Goal: Information Seeking & Learning: Compare options

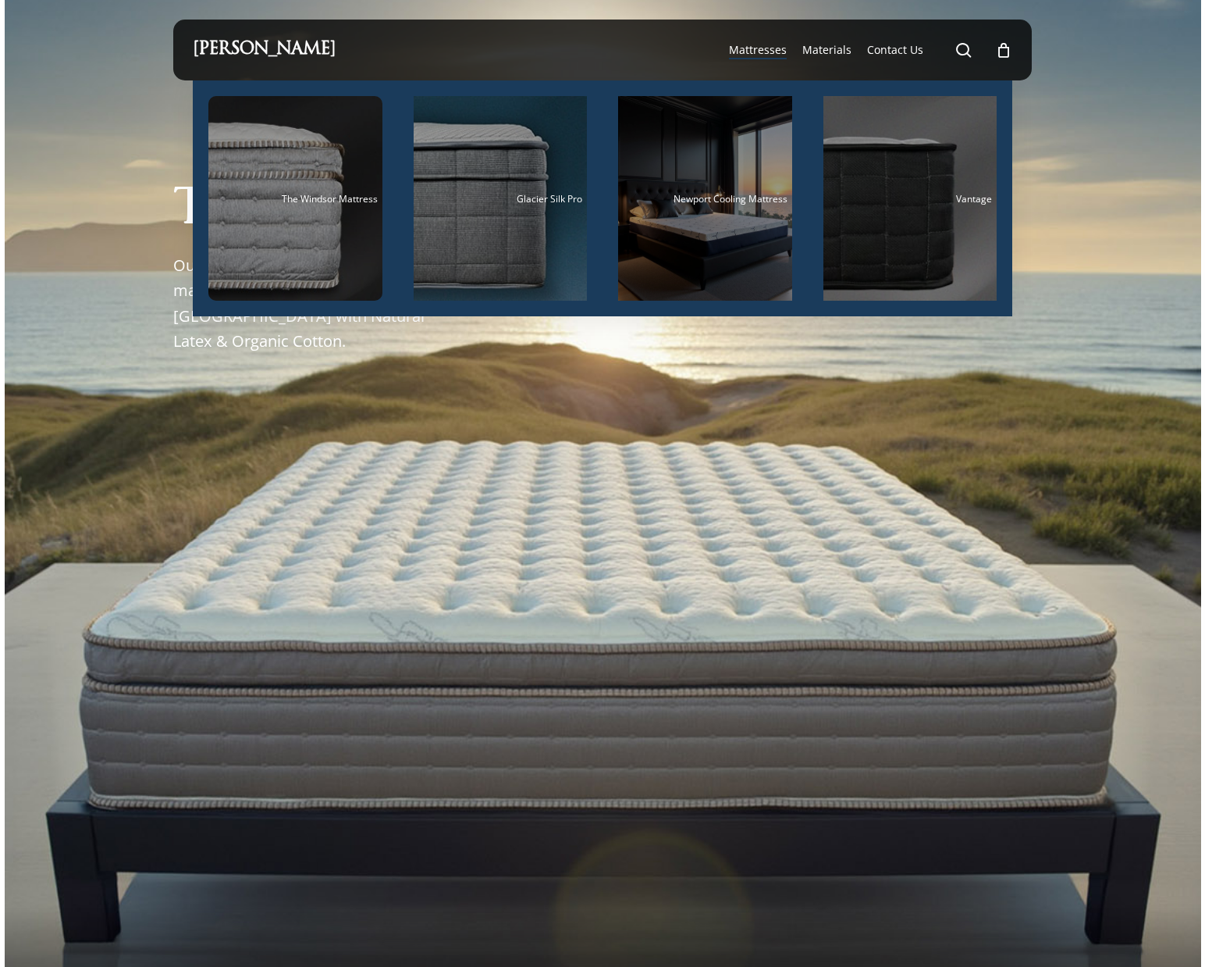
click at [764, 50] on span "Mattresses" at bounding box center [758, 49] width 58 height 15
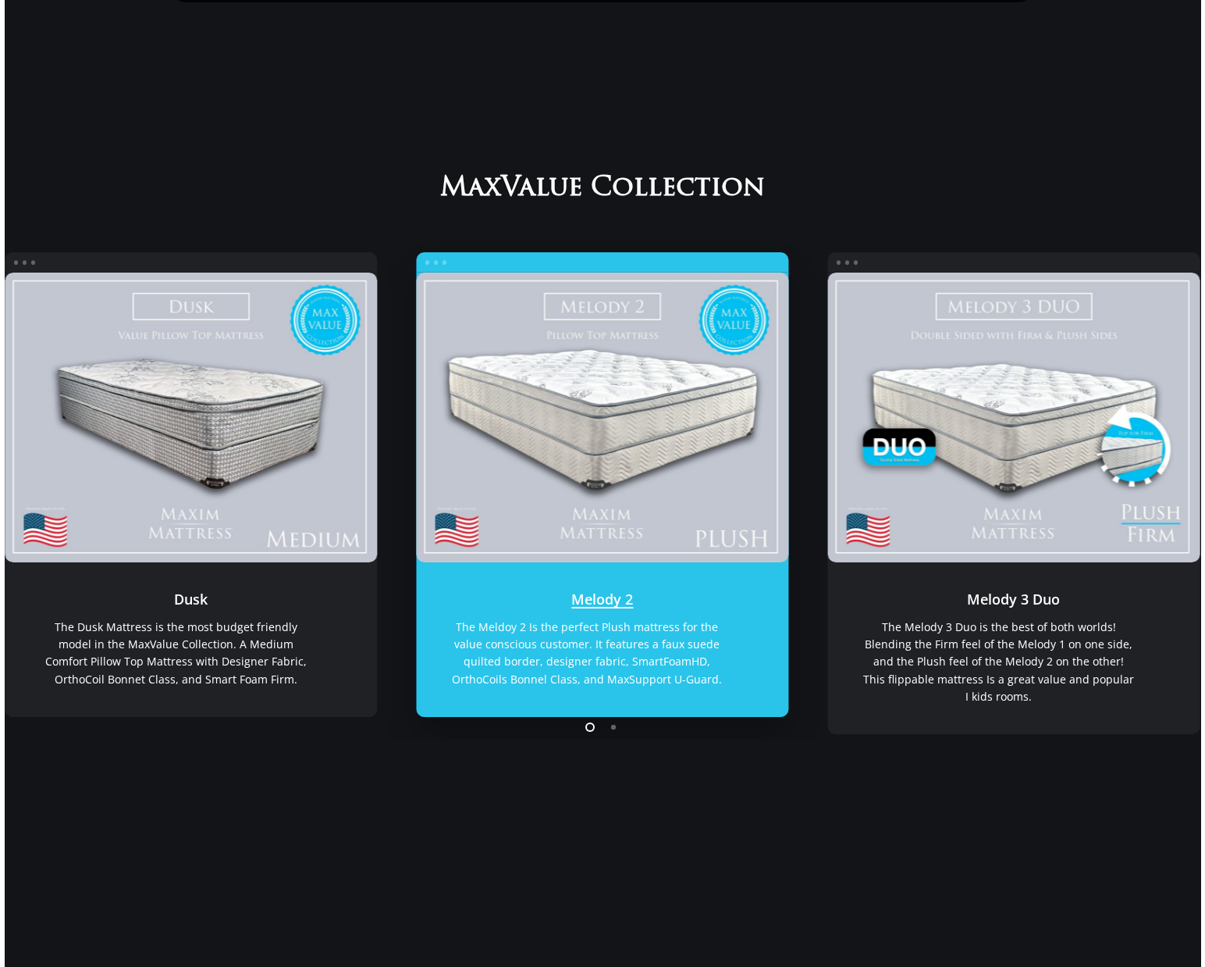
scroll to position [156, 0]
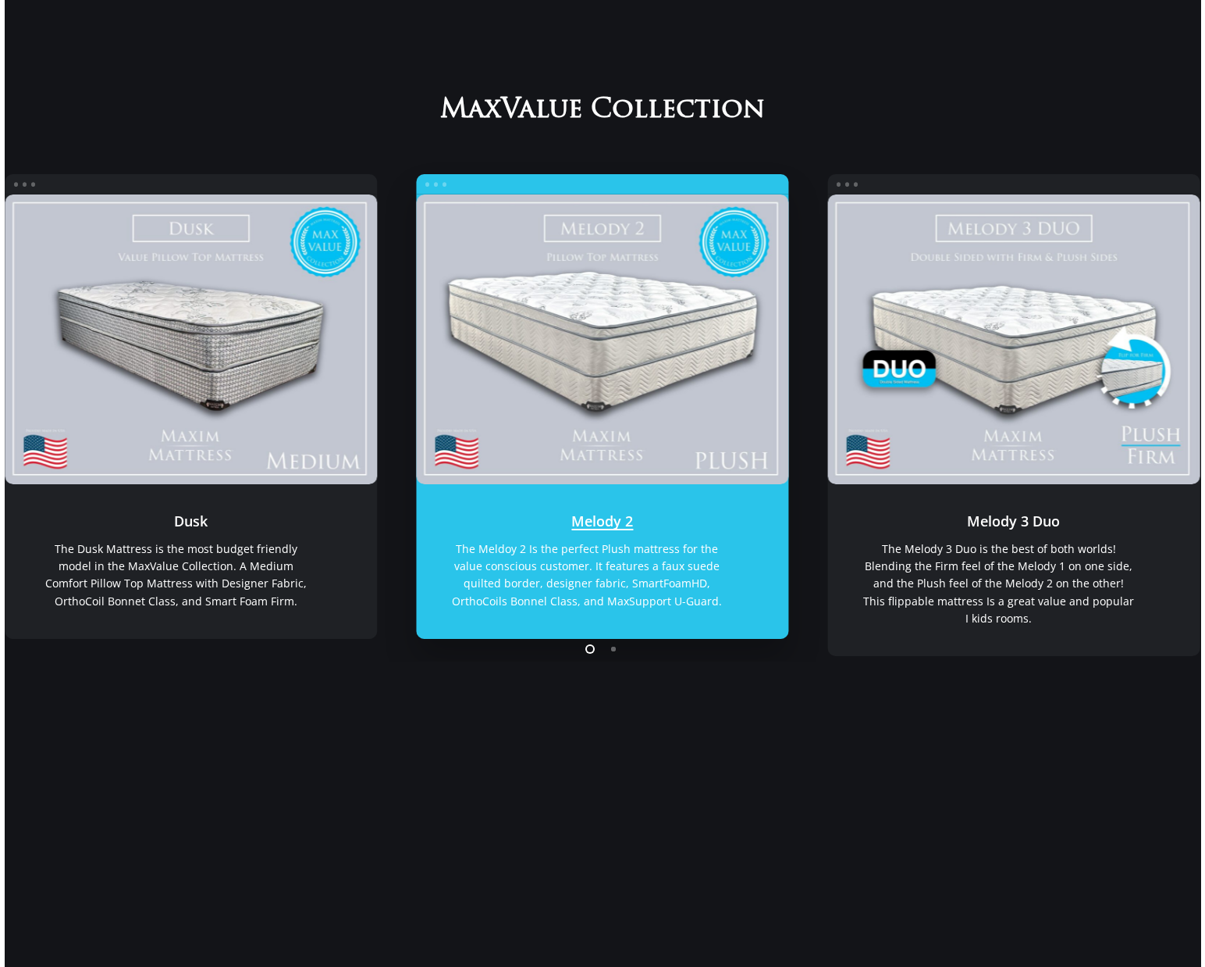
click at [631, 413] on link "Melody 2" at bounding box center [602, 338] width 373 height 289
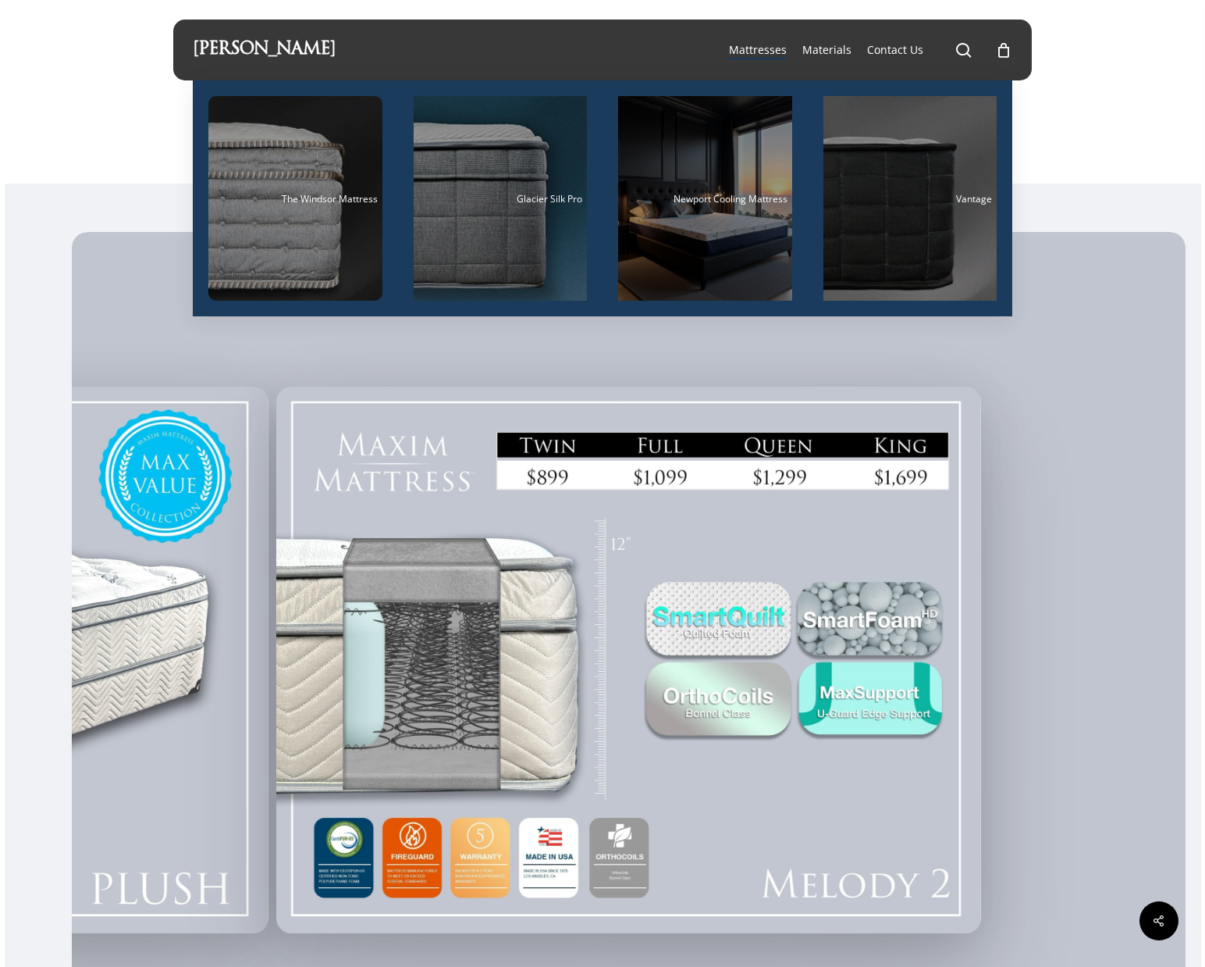
click at [761, 52] on span "Mattresses" at bounding box center [758, 49] width 58 height 15
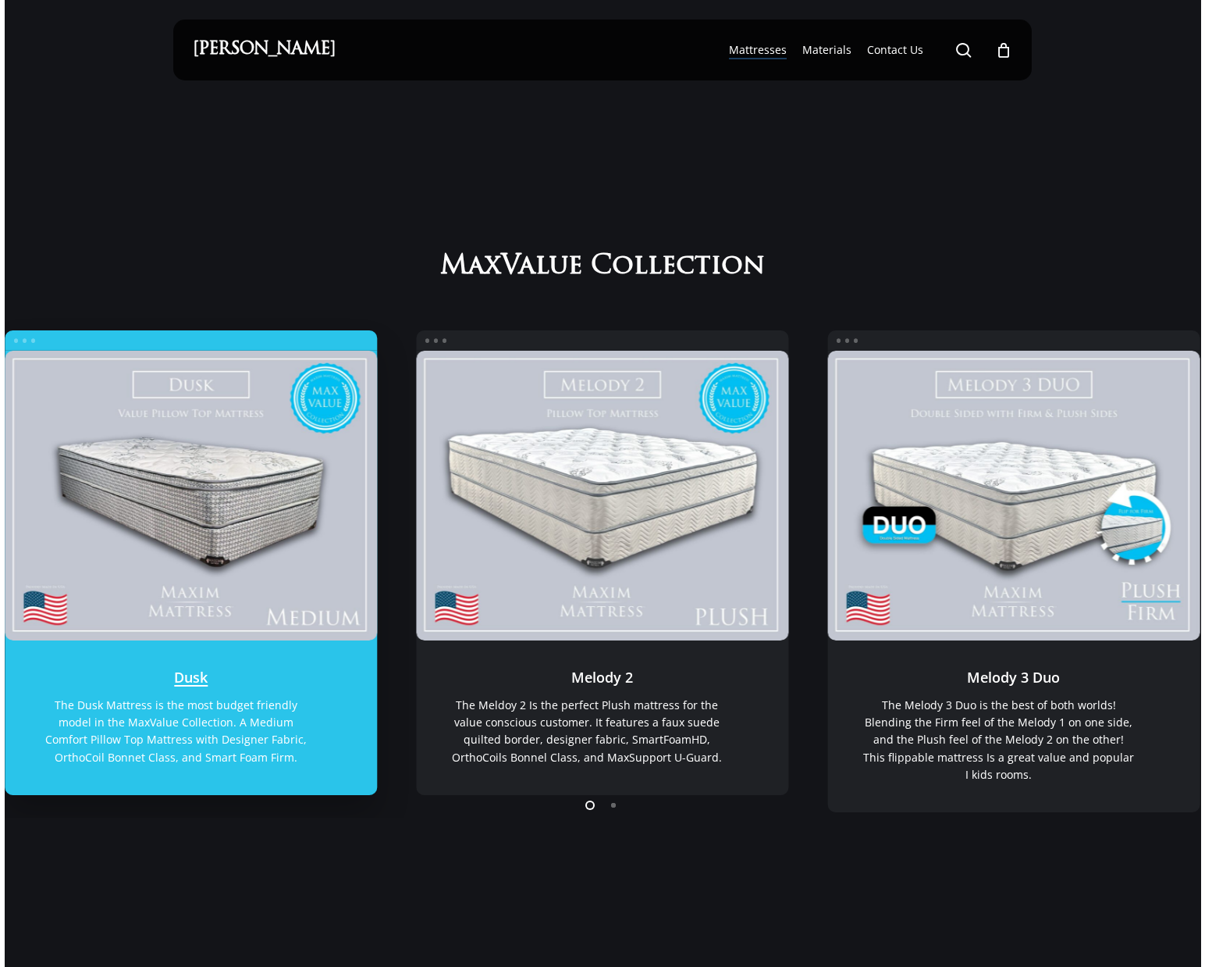
click at [213, 507] on link "Dusk" at bounding box center [191, 495] width 373 height 289
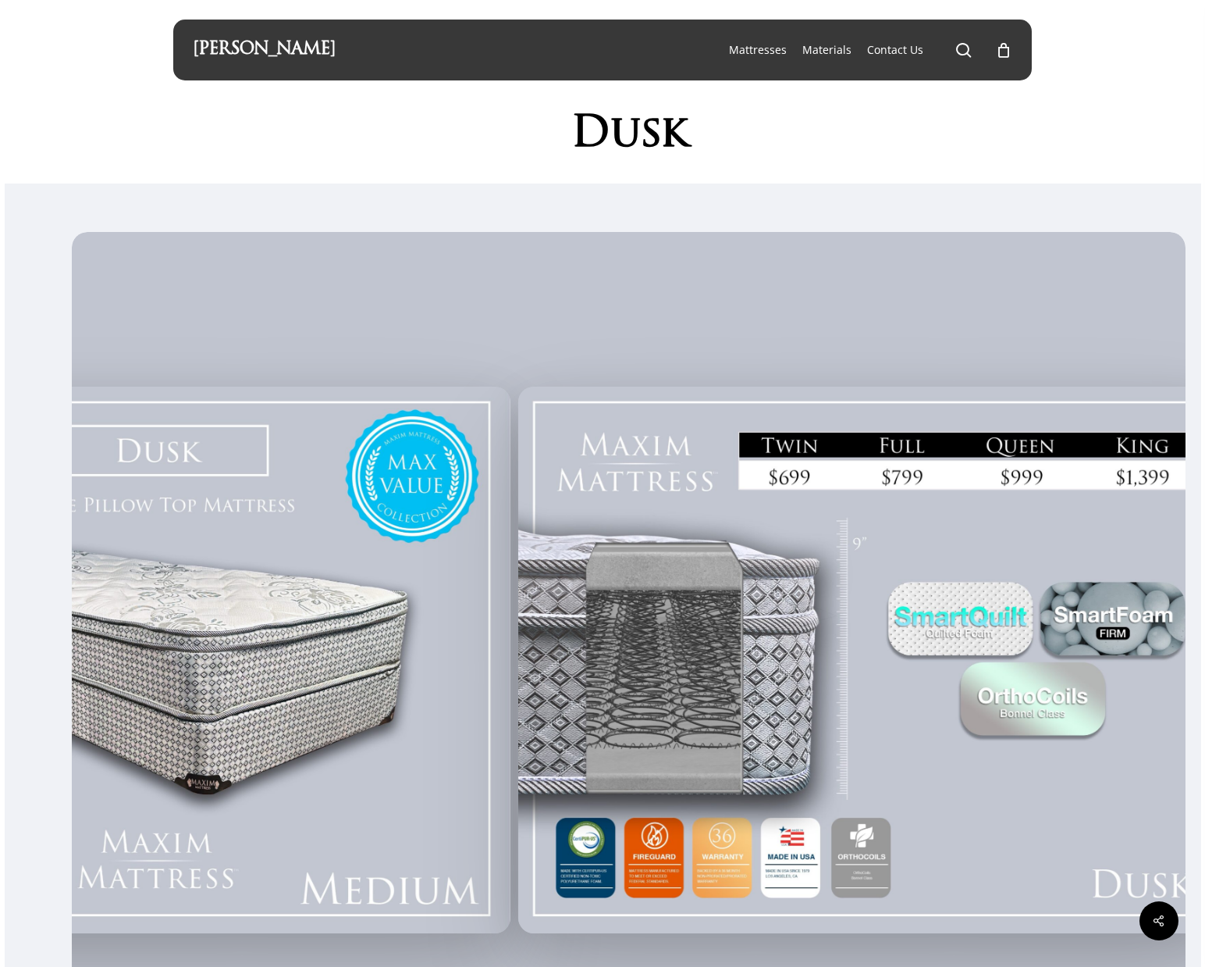
click at [554, 682] on div at bounding box center [870, 660] width 713 height 560
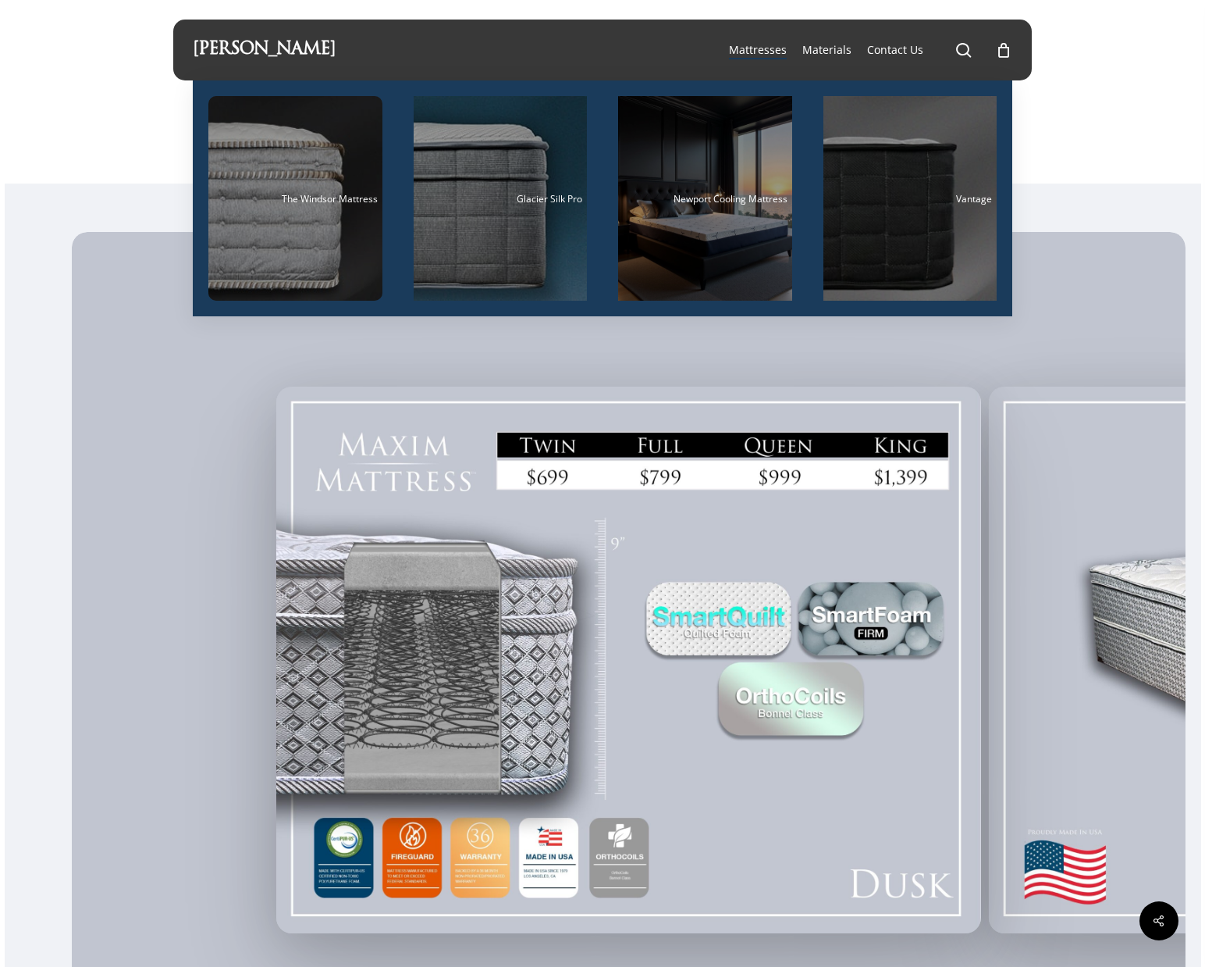
click at [762, 47] on span "Mattresses" at bounding box center [758, 49] width 58 height 15
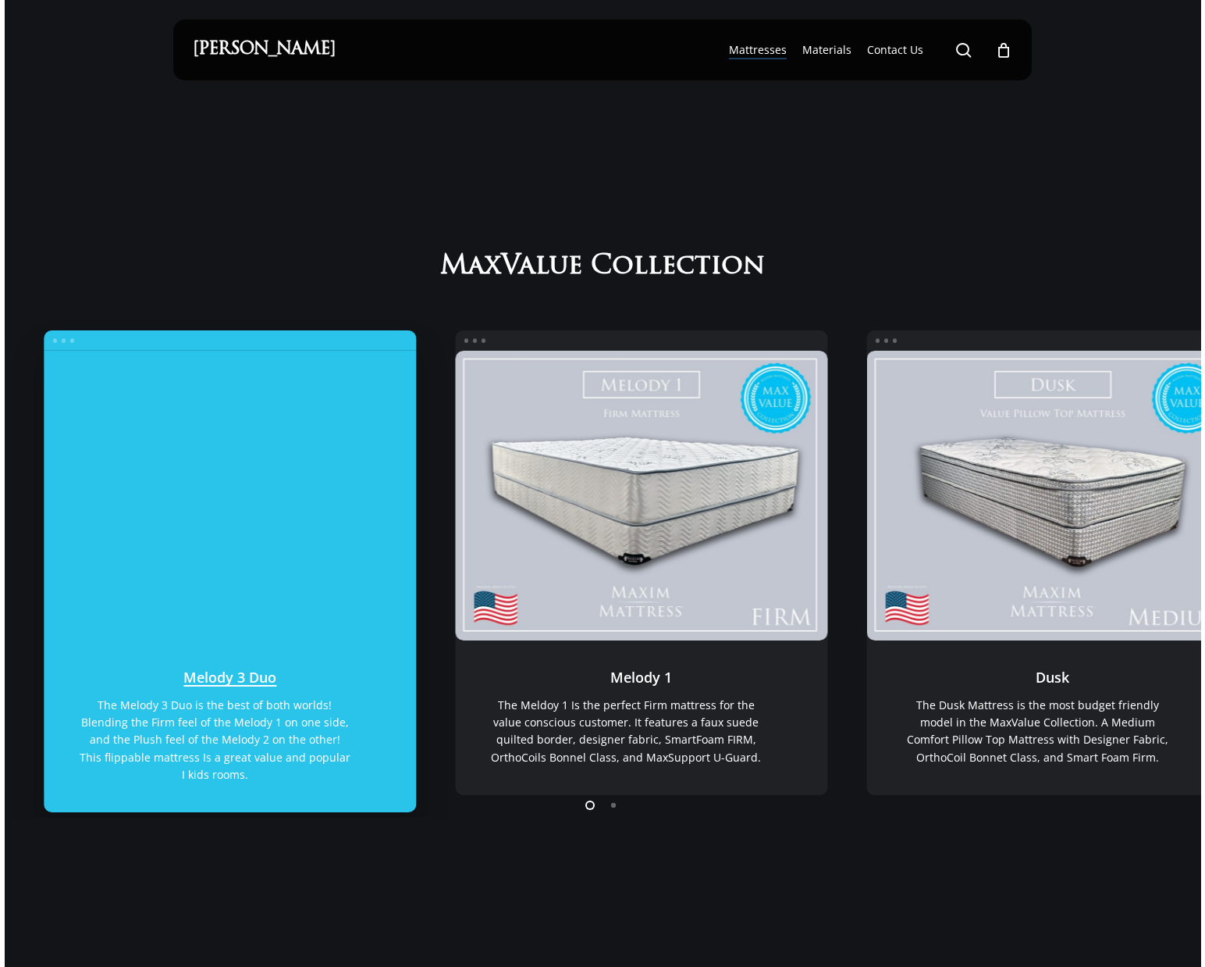
click at [44, 501] on link "Melody 3 Duo" at bounding box center [230, 495] width 373 height 289
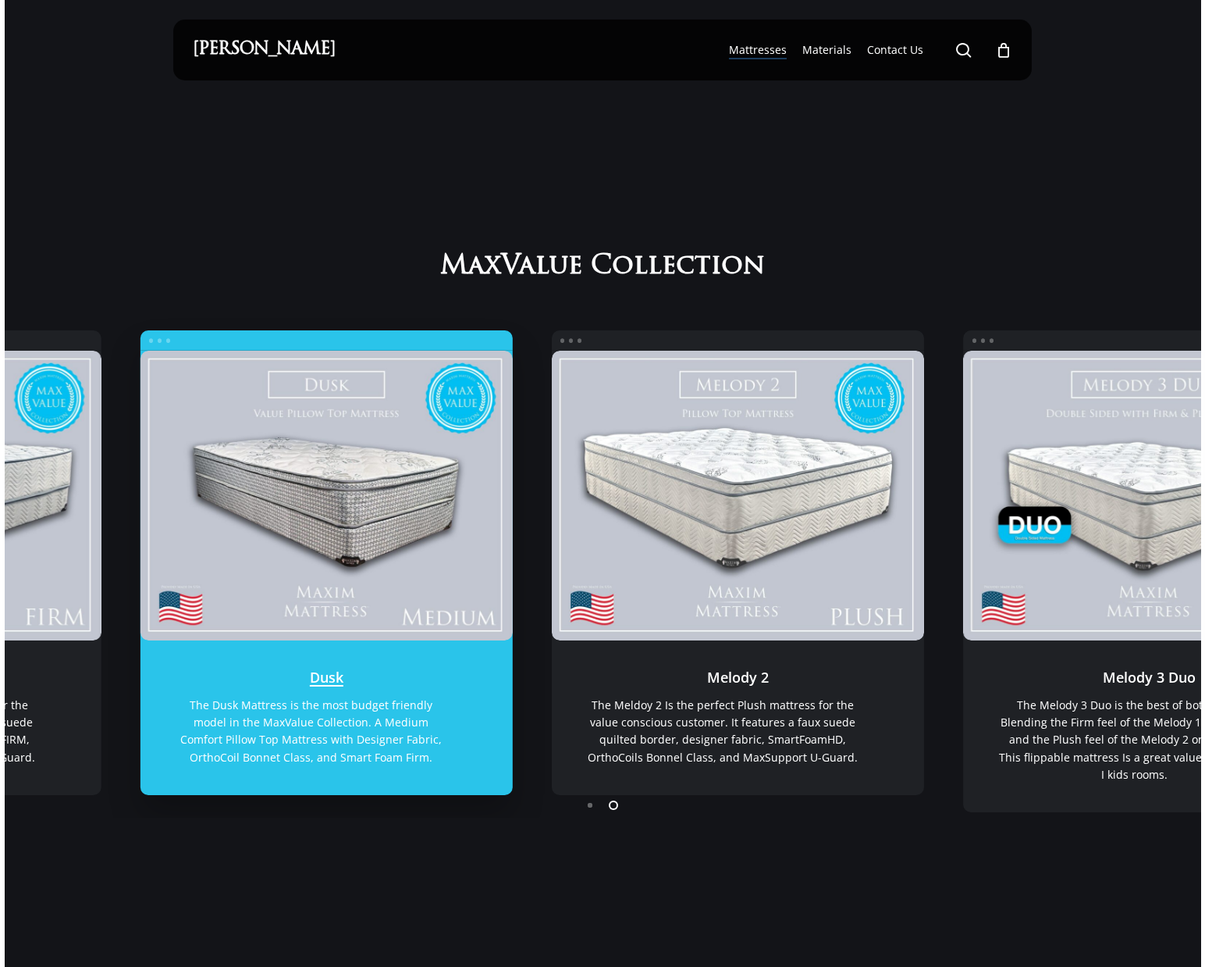
click at [370, 455] on link "Dusk" at bounding box center [326, 495] width 373 height 289
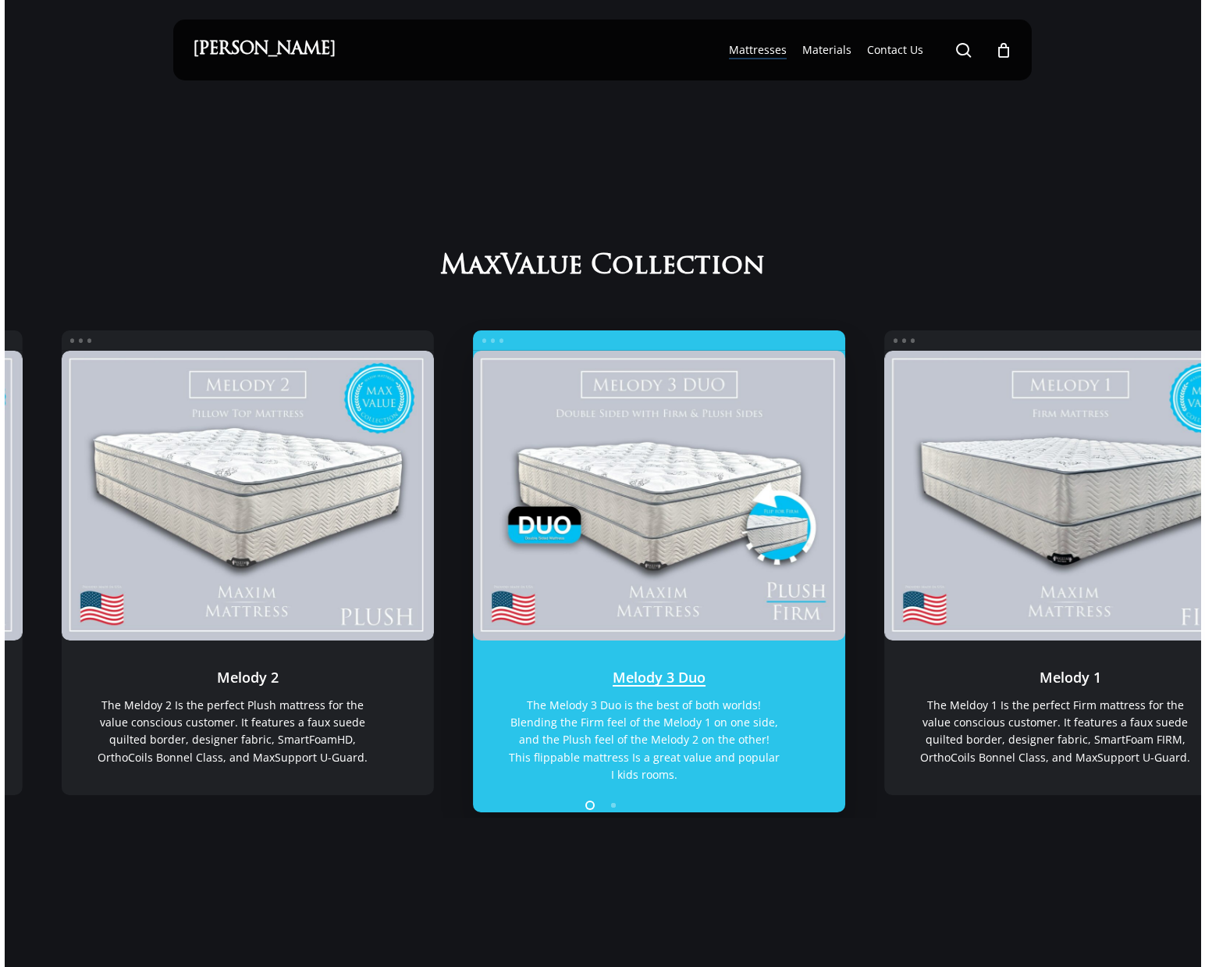
click at [566, 465] on link "Melody 3 Duo" at bounding box center [659, 495] width 373 height 289
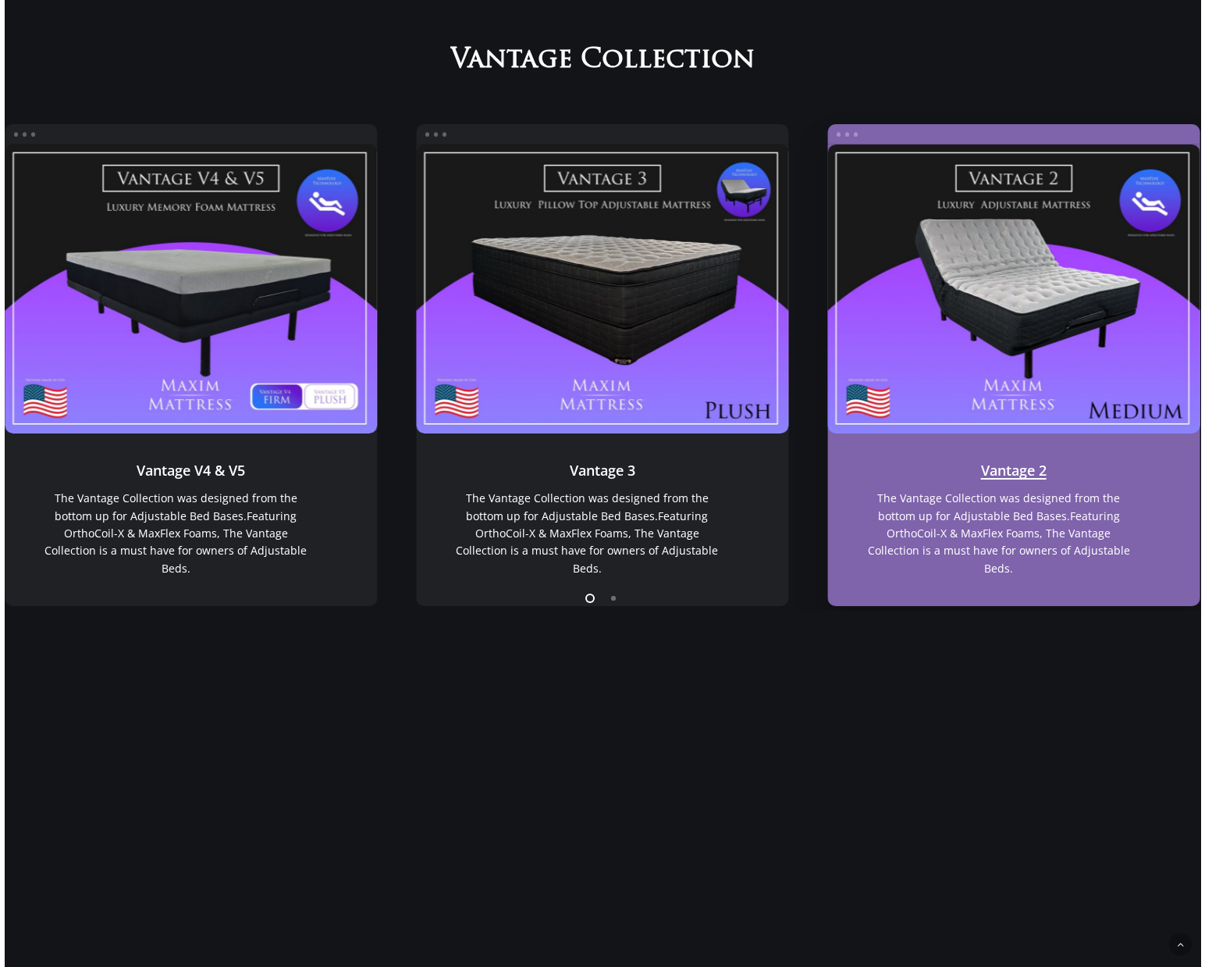
scroll to position [1158, 0]
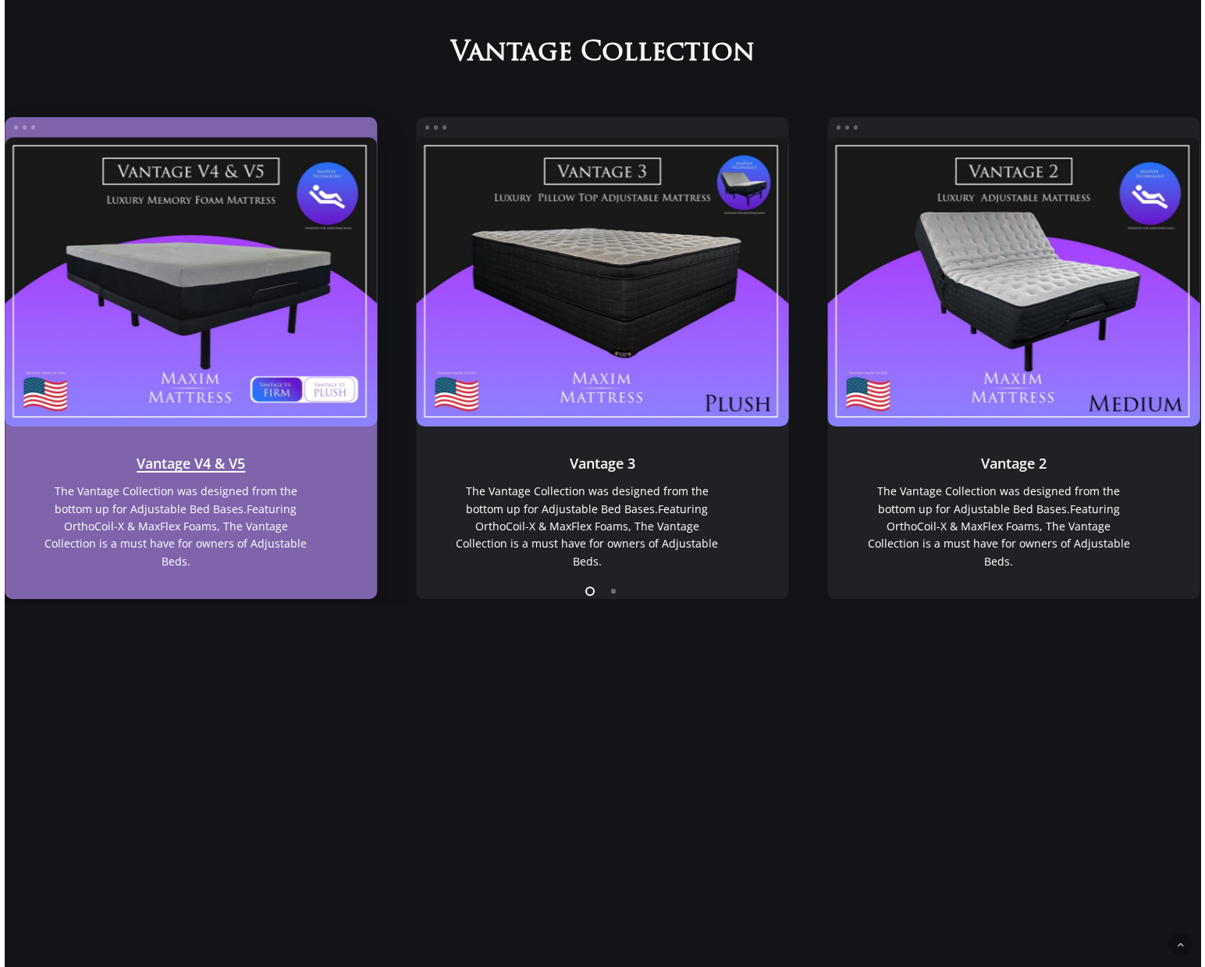
click at [219, 311] on link "Vantage V4 & V5" at bounding box center [191, 281] width 373 height 289
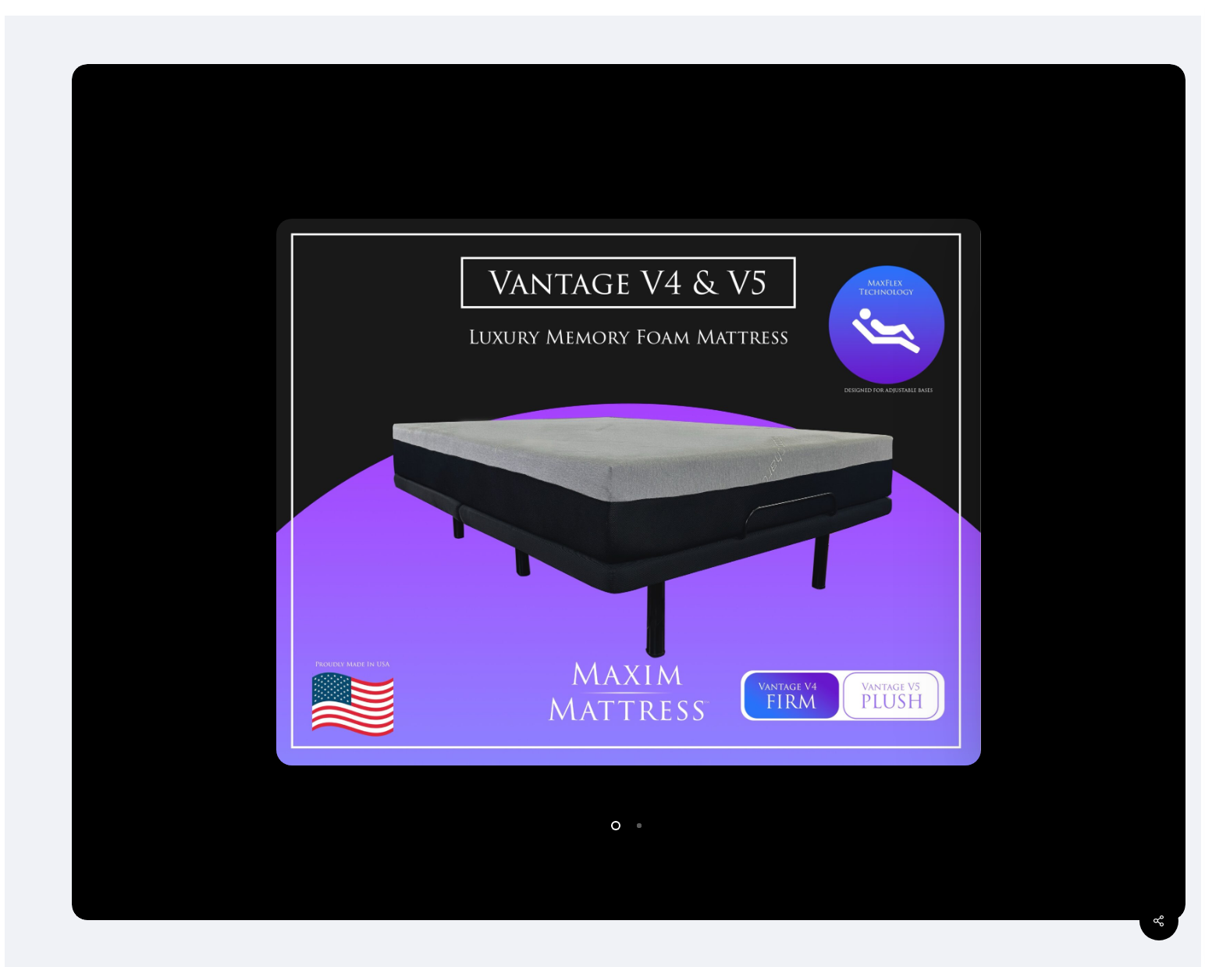
scroll to position [223, 0]
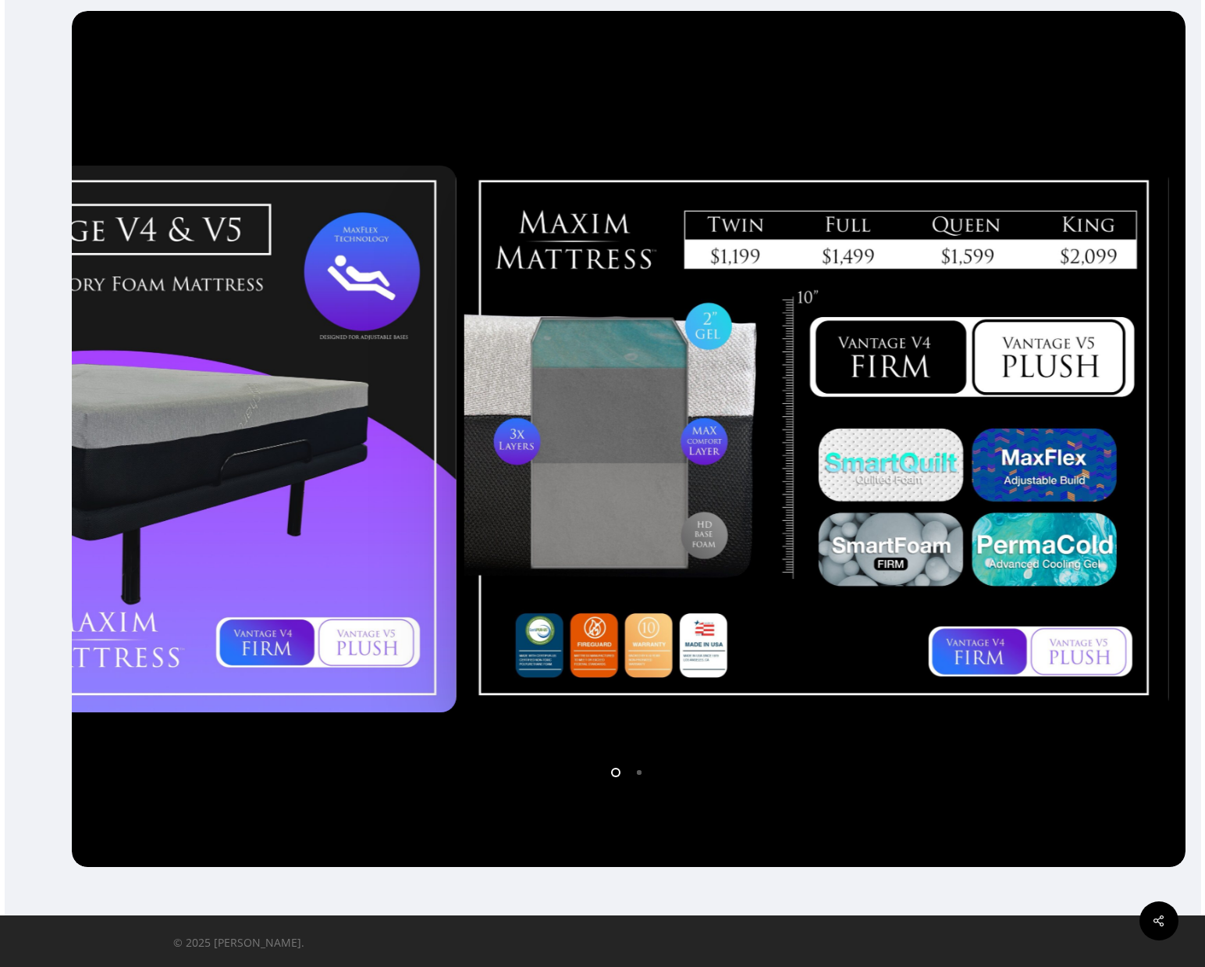
click at [565, 460] on div at bounding box center [817, 439] width 713 height 560
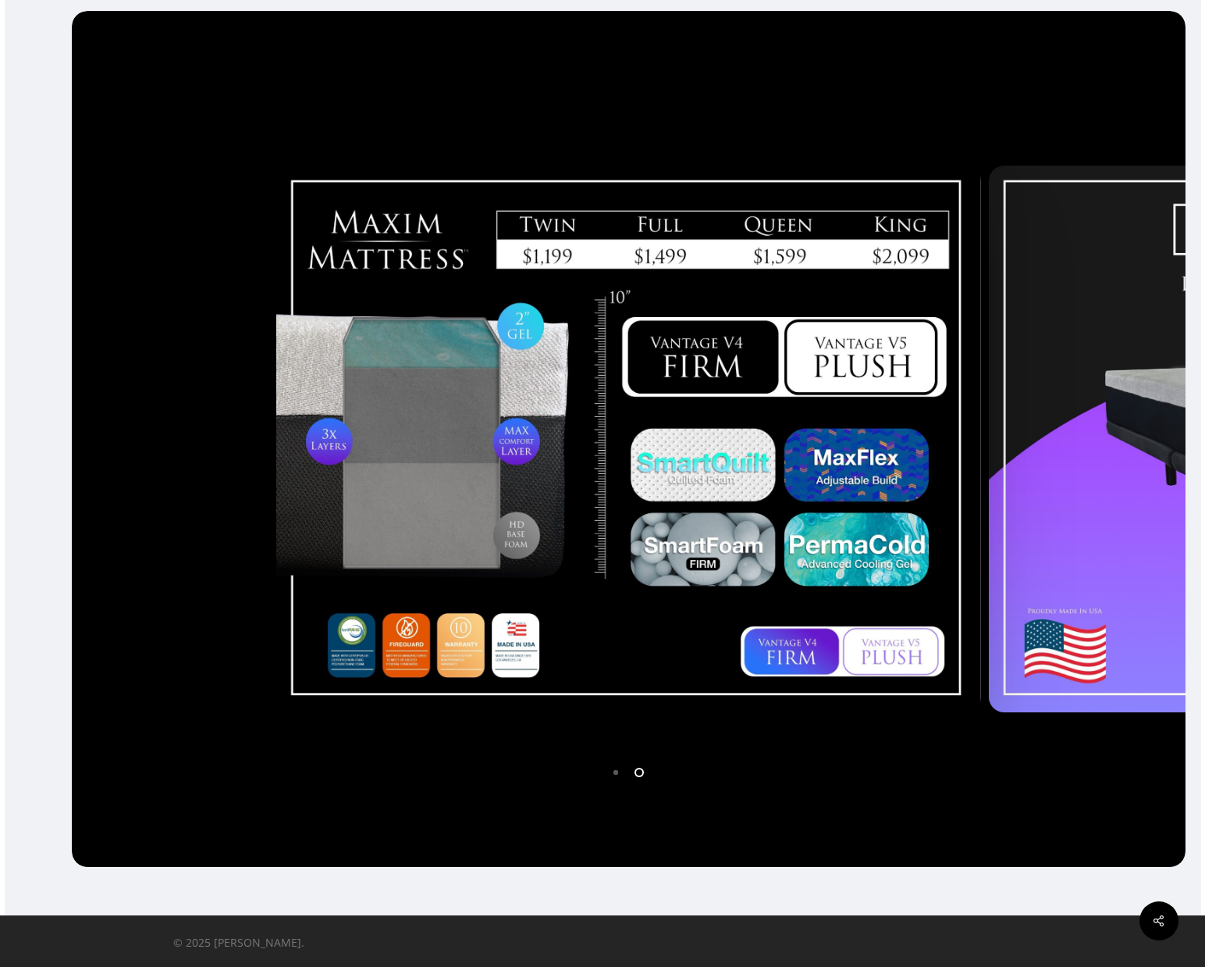
scroll to position [0, 0]
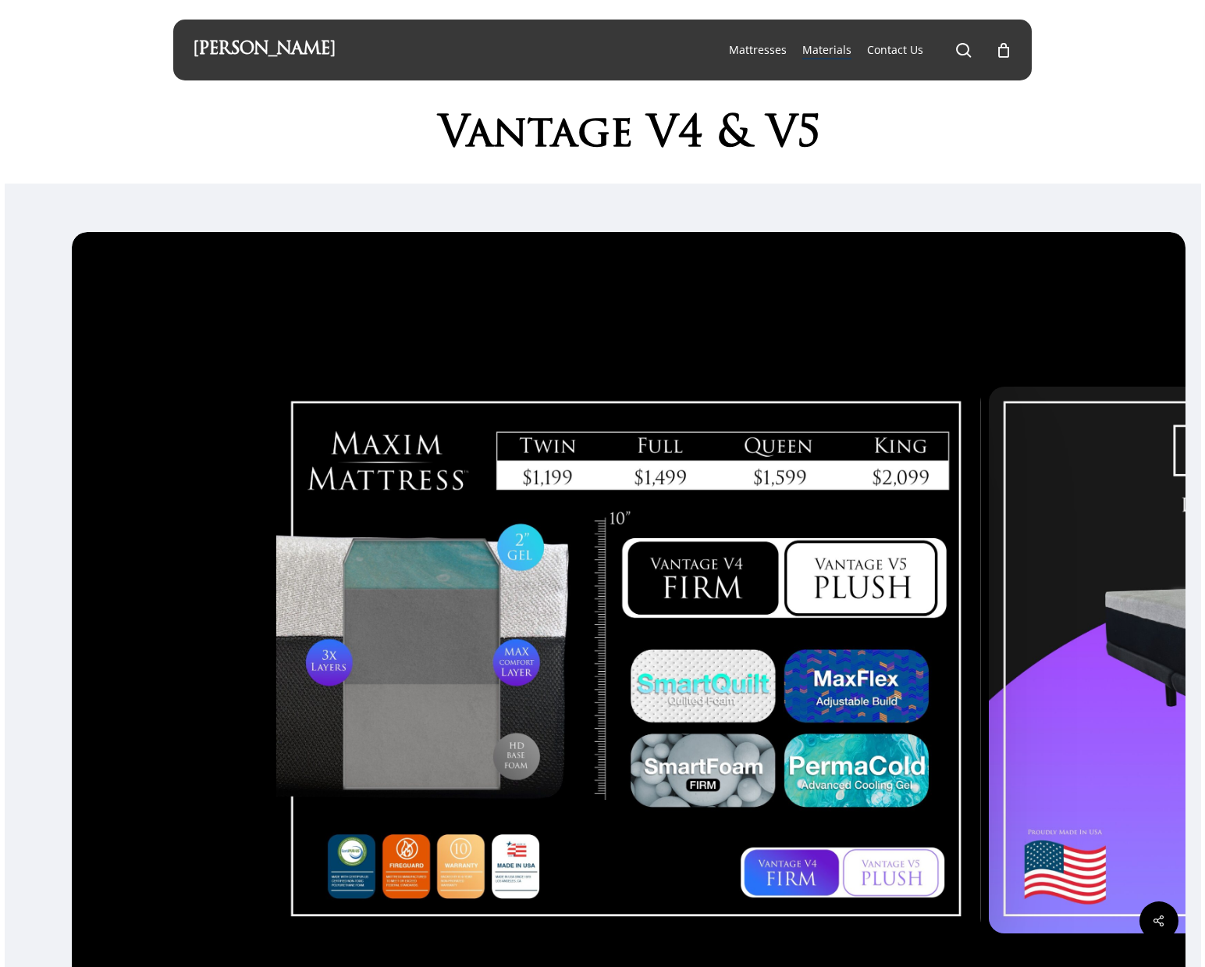
click at [829, 53] on span "Materials" at bounding box center [827, 49] width 49 height 15
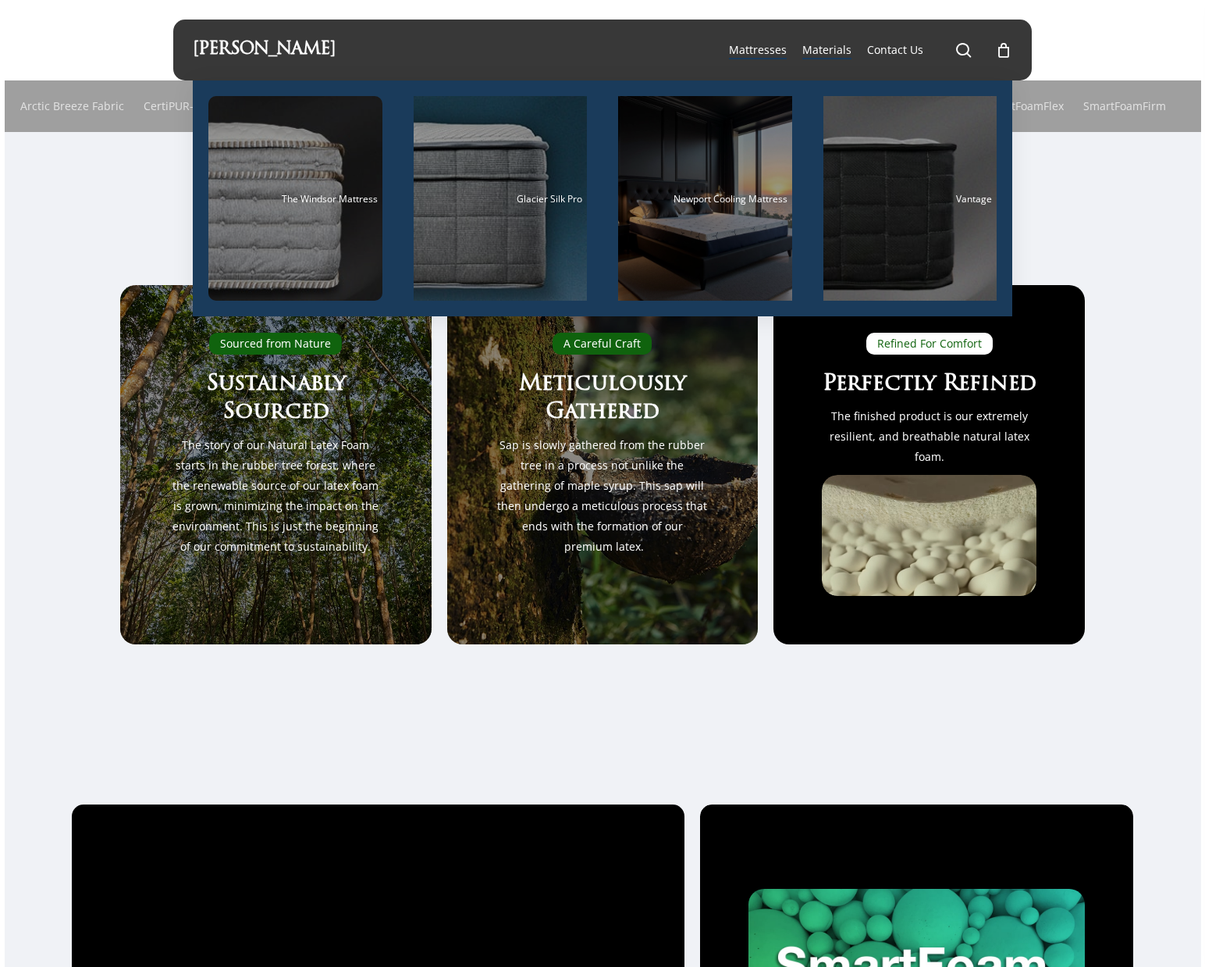
click at [837, 50] on span "Materials" at bounding box center [827, 49] width 49 height 15
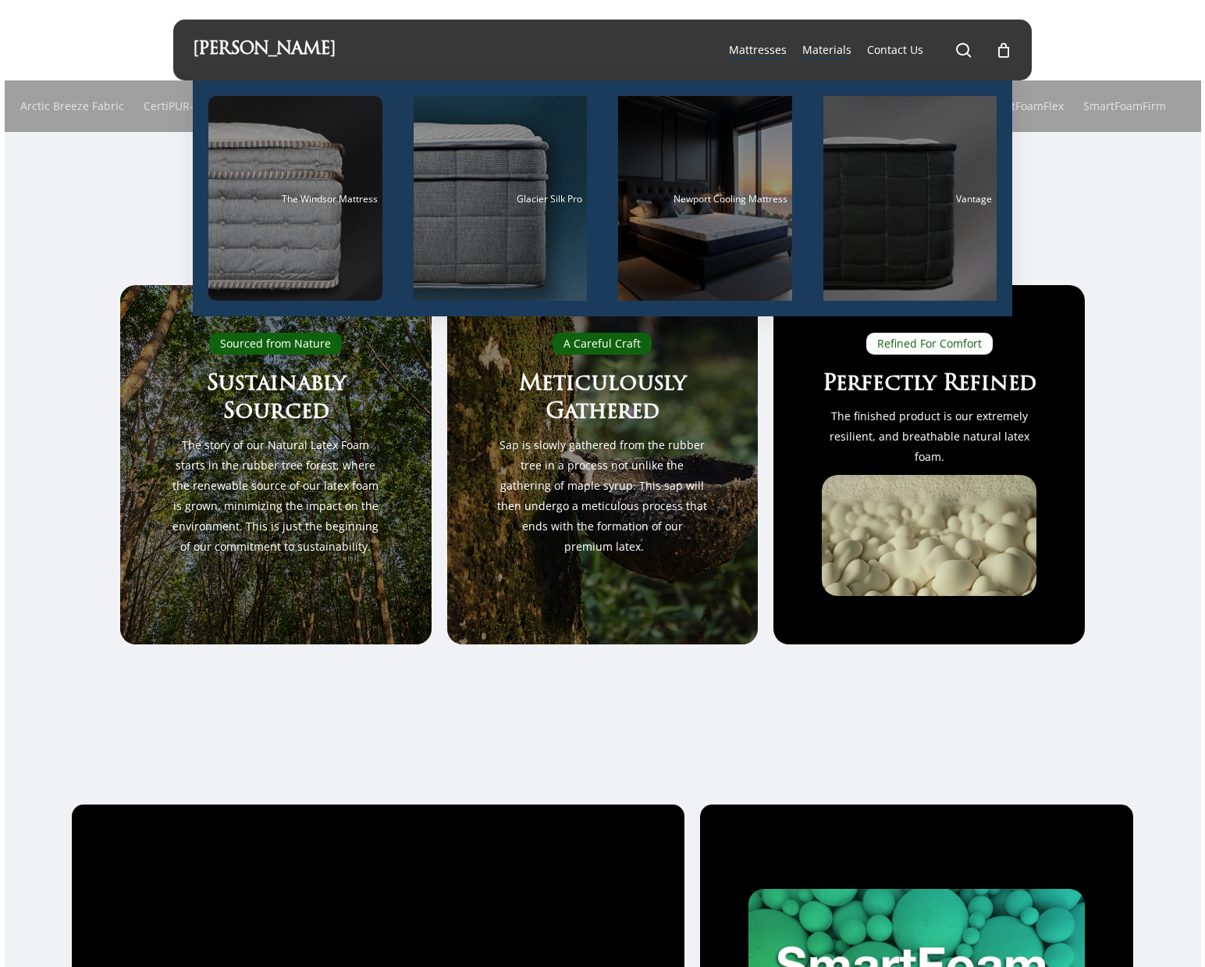
click at [757, 54] on span "Mattresses" at bounding box center [758, 49] width 58 height 15
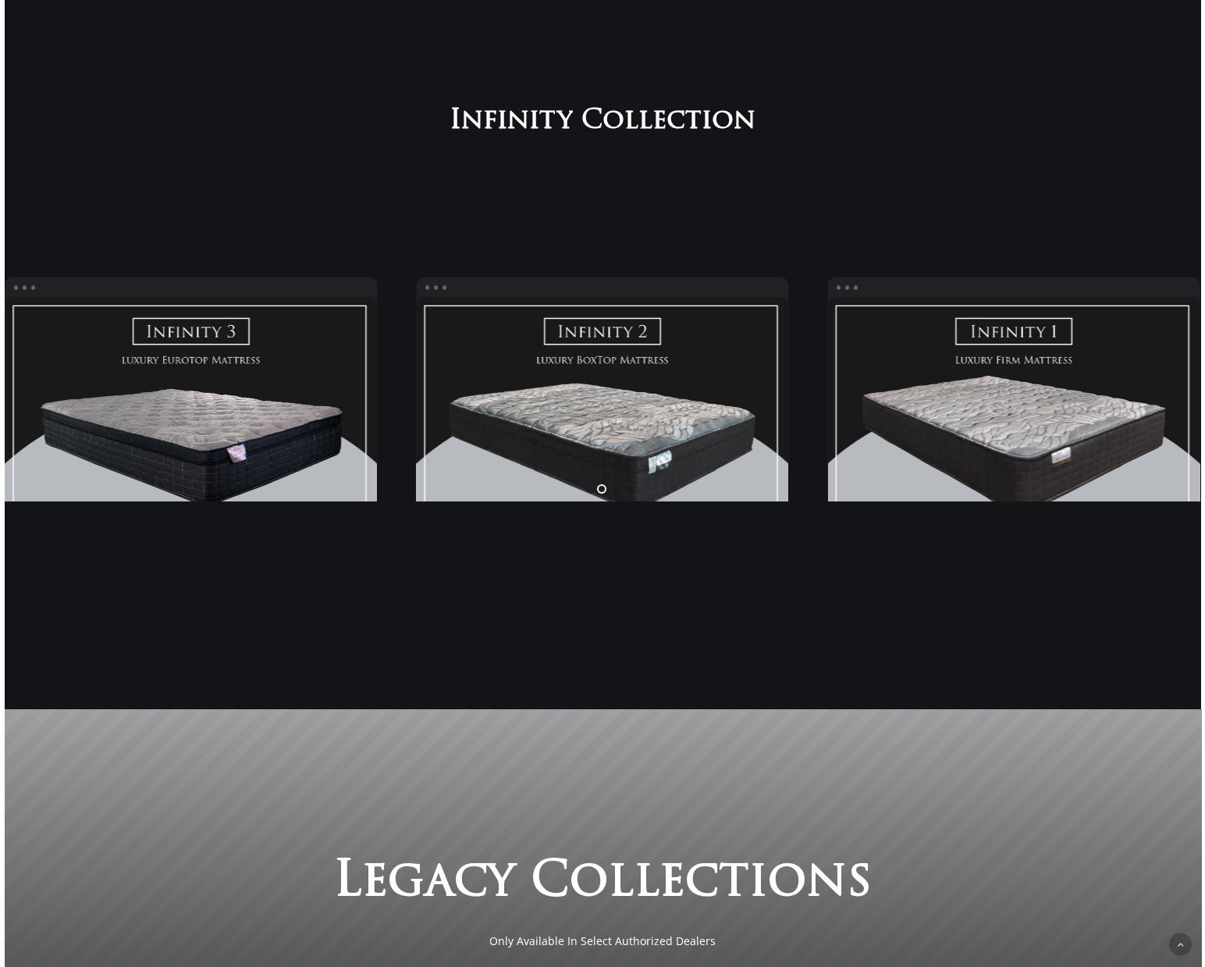
scroll to position [2022, 0]
